Goal: Task Accomplishment & Management: Manage account settings

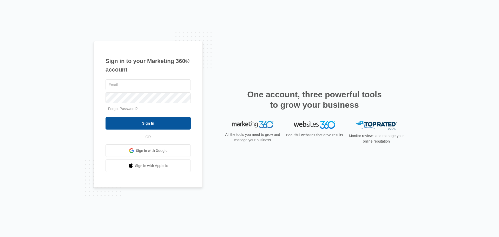
type input "[EMAIL_ADDRESS][DOMAIN_NAME]"
click at [170, 124] on input "Sign In" at bounding box center [147, 123] width 85 height 12
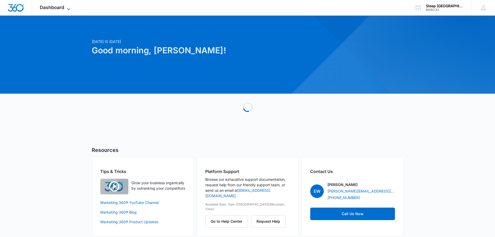
click at [59, 5] on span "Dashboard" at bounding box center [52, 7] width 24 height 5
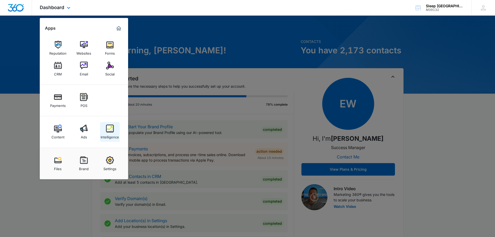
click at [113, 135] on div "Intelligence" at bounding box center [110, 135] width 18 height 7
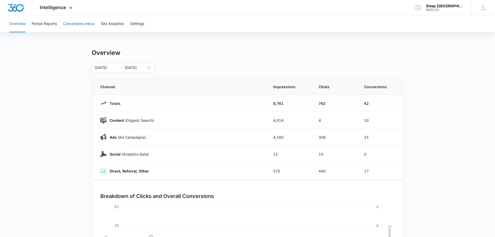
click at [76, 23] on button "Conversions Inbox" at bounding box center [78, 24] width 31 height 17
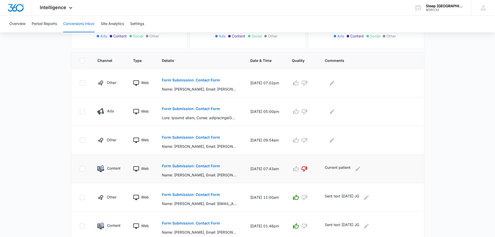
scroll to position [95, 0]
click at [192, 137] on p "Form Submission: Contact Form" at bounding box center [191, 137] width 58 height 4
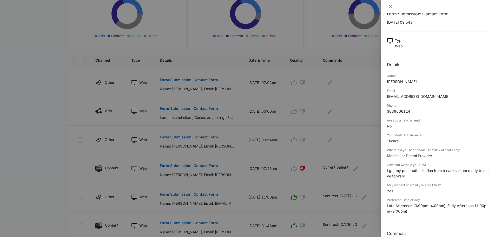
scroll to position [21, 0]
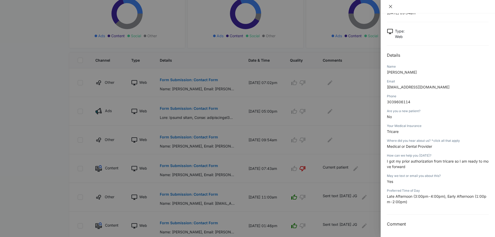
click at [388, 6] on icon "close" at bounding box center [390, 6] width 4 height 4
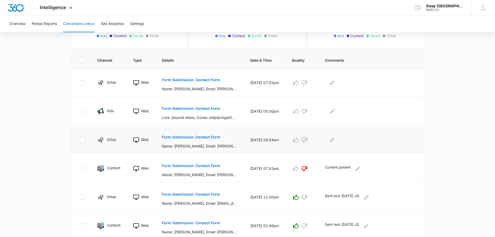
click at [307, 140] on icon "button" at bounding box center [304, 140] width 6 height 6
click at [334, 140] on icon "Edit Comments" at bounding box center [332, 139] width 5 height 5
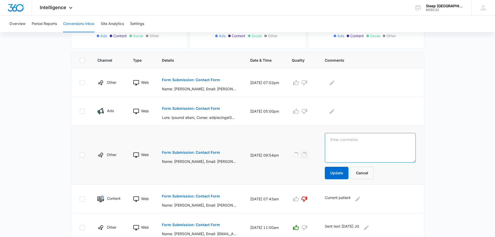
click at [339, 144] on textarea at bounding box center [370, 148] width 91 height 30
type textarea "current patient"
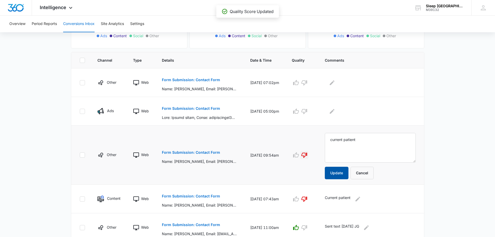
click at [346, 178] on button "Update" at bounding box center [337, 173] width 24 height 12
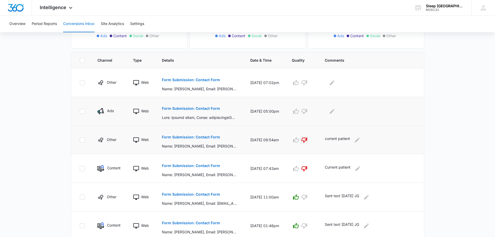
click at [208, 110] on p "Form Submission: Contact Form" at bounding box center [191, 109] width 58 height 4
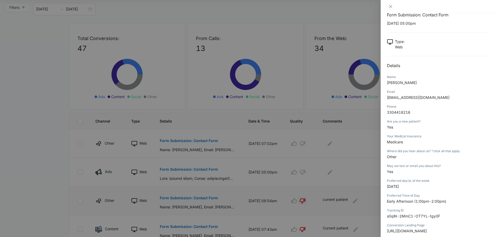
scroll to position [0, 0]
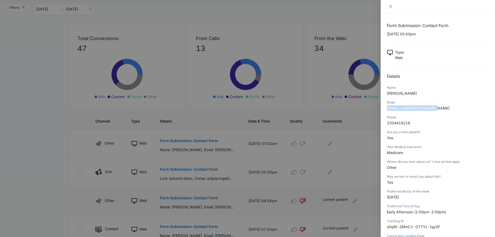
drag, startPoint x: 434, startPoint y: 108, endPoint x: 383, endPoint y: 109, distance: 50.9
click at [383, 109] on div "Form Submission: Contact Form [DATE] 05:00pm Type : Web Details Name [PERSON_NA…" at bounding box center [438, 124] width 114 height 223
copy span "[EMAIL_ADDRESS][DOMAIN_NAME]"
drag, startPoint x: 412, startPoint y: 122, endPoint x: 386, endPoint y: 124, distance: 26.3
click at [386, 124] on div "Form Submission: Contact Form [DATE] 05:00pm Type : Web Details Name [PERSON_NA…" at bounding box center [438, 124] width 114 height 223
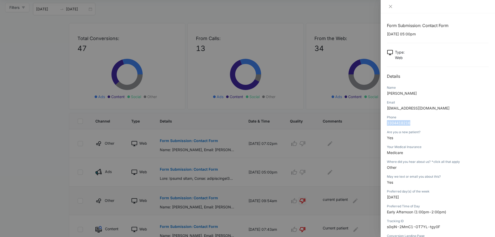
copy span "3304418216"
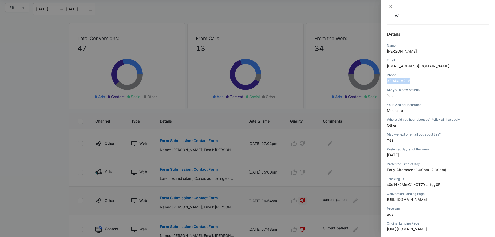
scroll to position [43, 0]
click at [385, 88] on div "Form Submission: Contact Form [DATE] 05:00pm Type : Web Details Name [PERSON_NA…" at bounding box center [438, 124] width 114 height 223
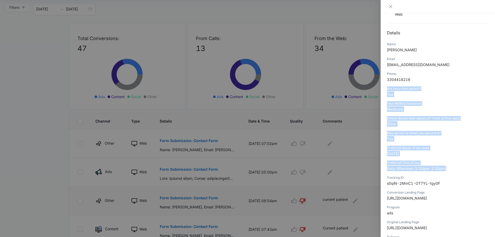
drag, startPoint x: 386, startPoint y: 88, endPoint x: 453, endPoint y: 167, distance: 103.3
click at [453, 167] on div "Form Submission: Contact Form [DATE] 05:00pm Type : Web Details Name [PERSON_NA…" at bounding box center [438, 124] width 114 height 223
copy div "Are you a new patient? Yes Your Medical Insurance Medicare Where did you hear a…"
click at [391, 5] on icon "close" at bounding box center [390, 6] width 4 height 4
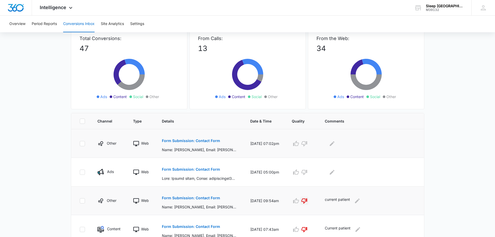
click at [204, 141] on p "Form Submission: Contact Form" at bounding box center [191, 141] width 58 height 4
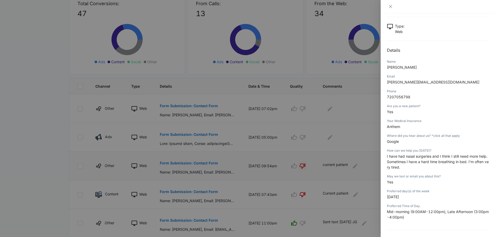
scroll to position [15, 0]
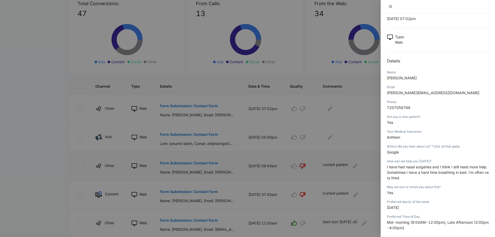
click at [392, 7] on icon "close" at bounding box center [390, 6] width 4 height 4
